Goal: Answer question/provide support

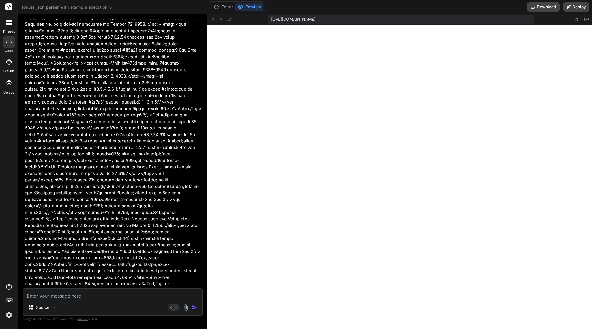
scroll to position [23584, 0]
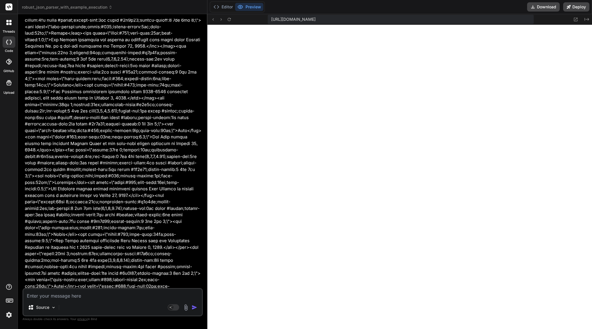
click at [76, 6] on span "robust_json_parser_with_example_execution" at bounding box center [67, 7] width 91 height 6
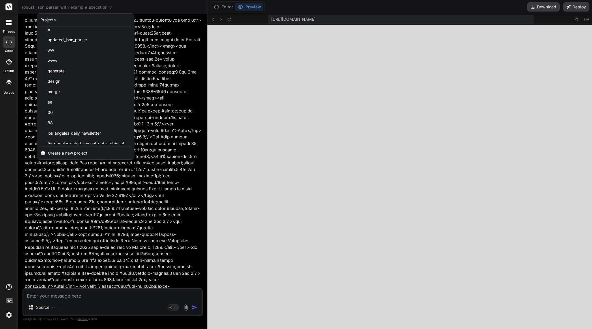
scroll to position [217, 0]
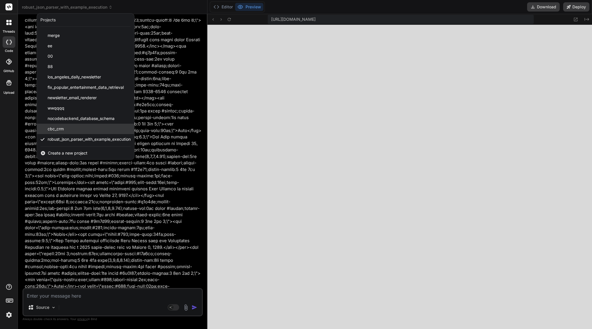
click at [88, 130] on div "cbc_crm" at bounding box center [85, 129] width 97 height 10
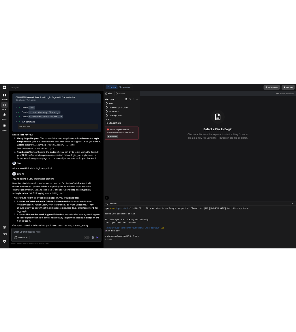
scroll to position [1351, 0]
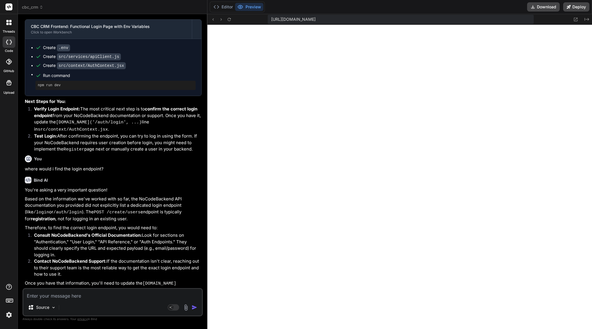
type textarea "x"
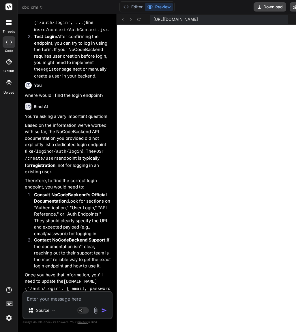
scroll to position [1374, 0]
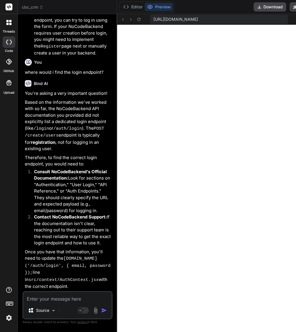
click at [48, 300] on textarea at bounding box center [67, 297] width 88 height 10
paste textarea "Okay, we have successfully validated the entire authentication flow. The login …"
type textarea "Okay, we have successfully validated the entire authentication flow. The login …"
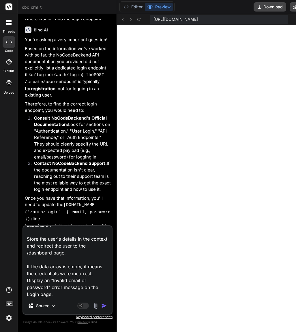
scroll to position [160, 0]
type textarea "x"
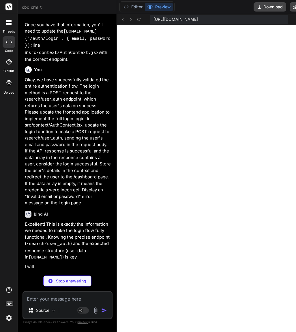
scroll to position [1564, 0]
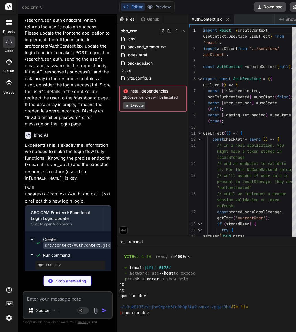
type textarea "x"
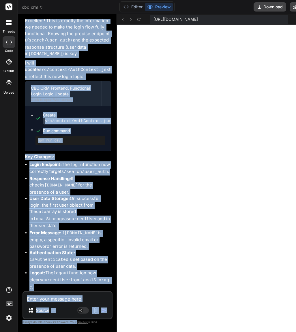
scroll to position [1887, 0]
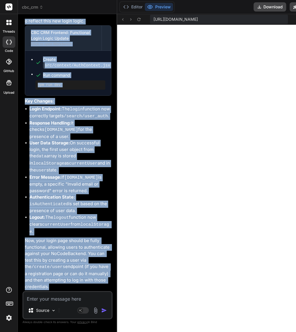
drag, startPoint x: 25, startPoint y: 80, endPoint x: 75, endPoint y: 296, distance: 221.8
click at [75, 296] on div "You Okay, the last build failed with a syntax error in src/App.jsx. The problem…" at bounding box center [68, 175] width 90 height 313
copy div "Excellent! This is exactly the information we needed to make the login flow ful…"
click at [66, 298] on textarea at bounding box center [67, 297] width 88 height 10
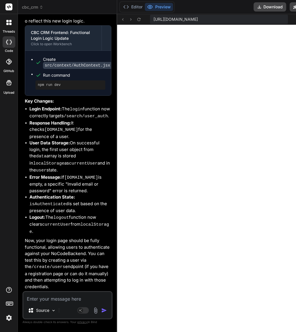
paste textarea "Okay, the login functionality is now implemented. Please build the Registration…"
type textarea "Okay, the login functionality is now implemented. Please build the Registration…"
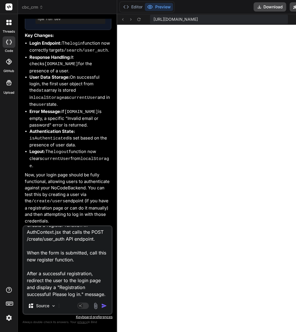
scroll to position [153, 0]
type textarea "x"
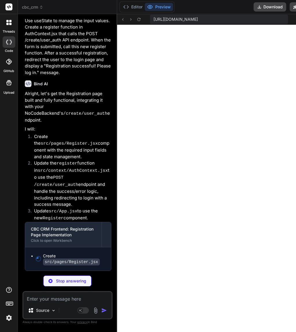
scroll to position [2234, 0]
type textarea "x"
type textarea "export default Register;"
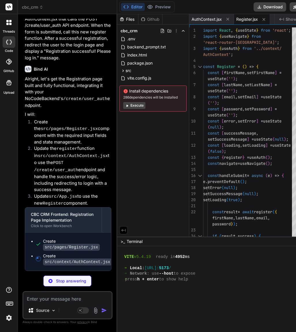
scroll to position [2249, 0]
type textarea "x"
type textarea "return useContext(AuthContext); };"
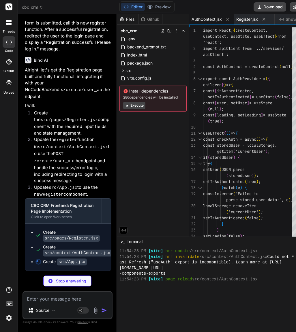
scroll to position [2257, 0]
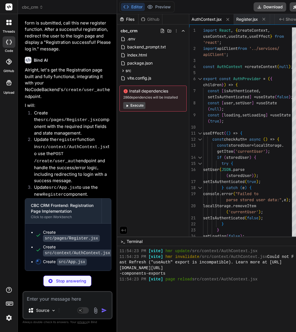
type textarea "x"
type textarea "); } export default App;"
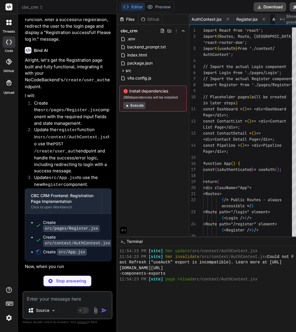
type textarea "x"
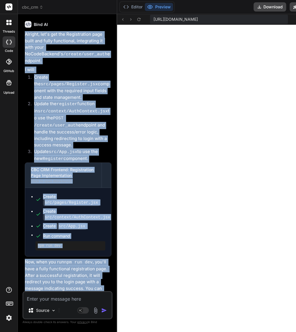
scroll to position [2308, 0]
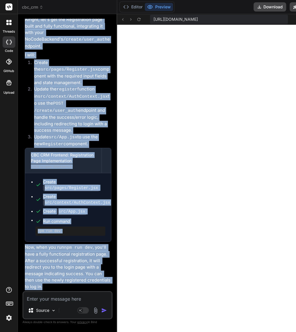
drag, startPoint x: 25, startPoint y: 119, endPoint x: 89, endPoint y: 286, distance: 178.5
click at [89, 286] on div "Alright, let's get the Registration page built and fully functional, integratin…" at bounding box center [68, 153] width 87 height 274
copy div "Alright, let's get the Registration page built and fully functional, integratin…"
click at [50, 297] on textarea at bounding box center [67, 297] width 88 height 10
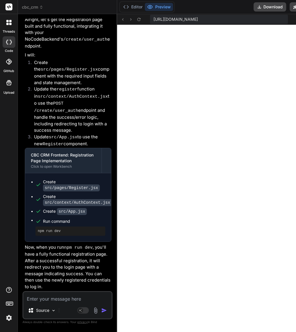
paste textarea "Okay, the authentication flow is complete. Please build the main application la…"
type textarea "Okay, the authentication flow is complete. Please build the main application la…"
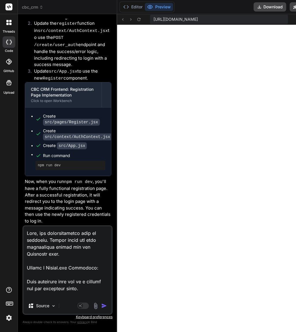
scroll to position [332, 0]
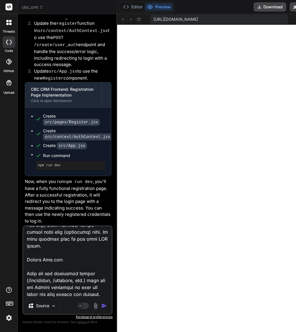
type textarea "x"
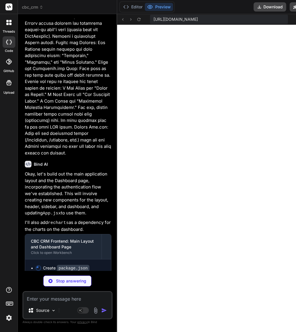
scroll to position [2662, 0]
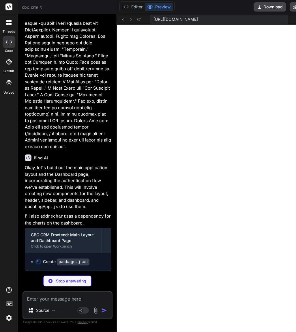
type textarea "x"
type textarea ""vite": "^5.1.6" } }"
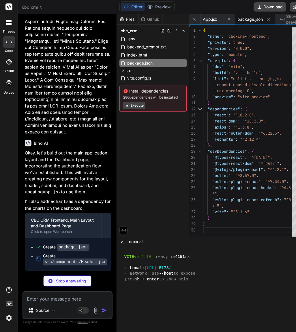
type textarea "x"
type textarea "}; export default Header;"
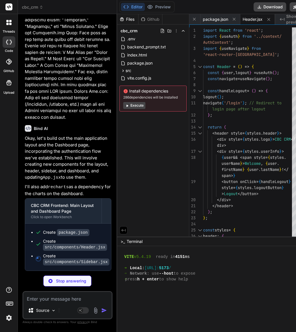
type textarea "x"
type textarea "Darker gray on hover color: '#fff', }, }; export default Sidebar;"
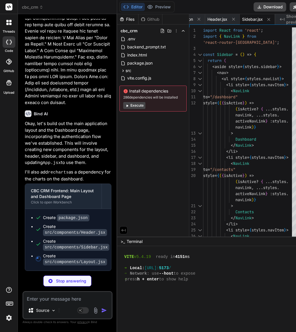
type textarea "x"
type textarea "}; export default Layout;"
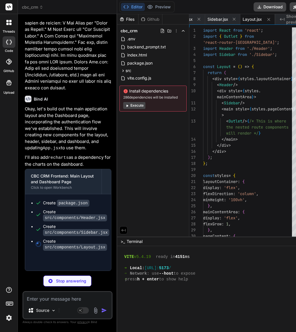
type textarea "x"
type textarea "export default ProtectedRoute;"
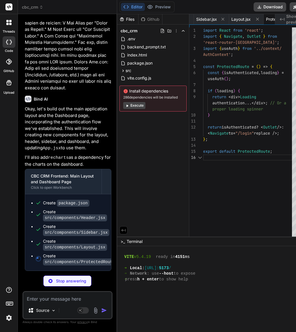
scroll to position [0, 236]
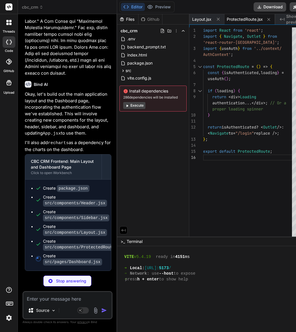
type textarea "x"
type textarea "export default Dashboard;"
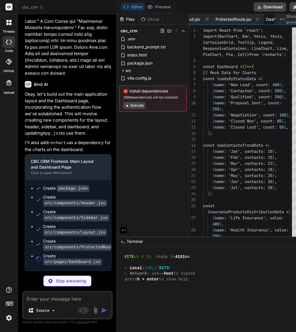
scroll to position [0, 277]
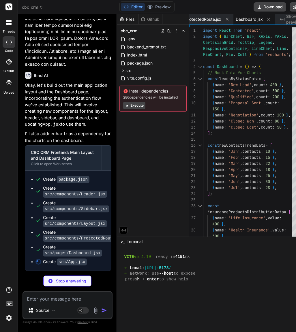
type textarea "x"
type textarea "login" replace />} /> </Routes> </div> ); } export default App;"
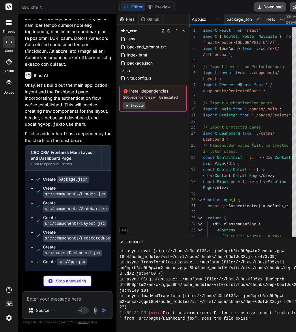
scroll to position [1880, 0]
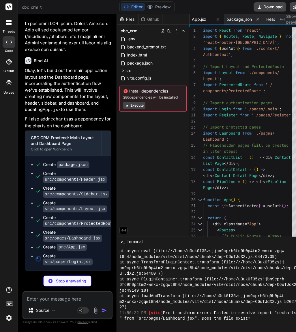
type textarea "x"
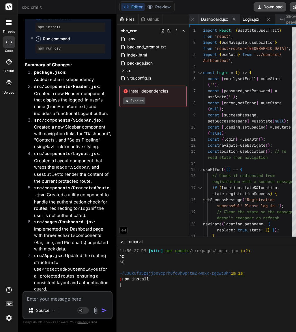
scroll to position [2914, 0]
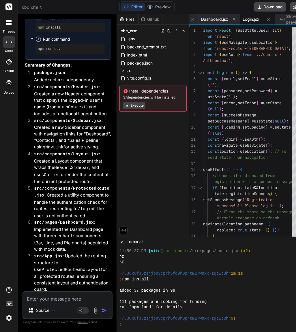
type textarea "x"
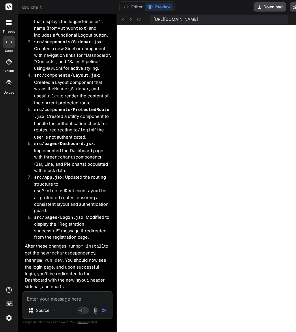
scroll to position [3090, 0]
click at [58, 296] on textarea at bounding box center [67, 297] width 88 height 10
paste textarea "Based on the API response from GET /read/user_auth, it appears the password fie…"
type textarea "Based on the API response from GET /read/user_auth, it appears the password fie…"
type textarea "x"
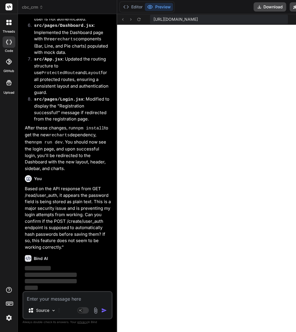
scroll to position [3214, 0]
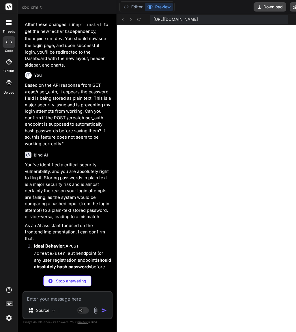
type textarea "x"
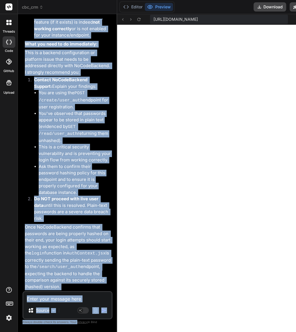
scroll to position [3729, 0]
drag, startPoint x: 24, startPoint y: 119, endPoint x: 83, endPoint y: 26, distance: 109.8
click at [83, 26] on div "You Okay, the last build failed with a syntax error in src/App.jsx. The problem…" at bounding box center [68, 155] width 89 height 273
copy div "You've identified a critical security vulnerability, and you are absolutely rig…"
